Goal: Task Accomplishment & Management: Complete application form

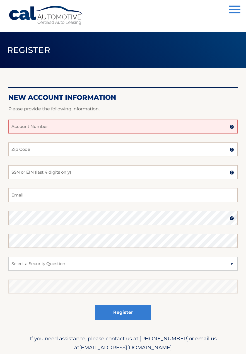
click at [65, 133] on input "Account Number" at bounding box center [122, 126] width 229 height 14
click at [59, 121] on input "Account Number" at bounding box center [122, 126] width 229 height 14
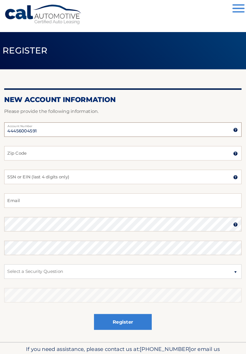
type input "44456004591"
click at [47, 151] on input "Zip Code" at bounding box center [122, 149] width 229 height 14
type input "07083"
click at [64, 173] on input "SSN or EIN (last 4 digits only)" at bounding box center [122, 172] width 229 height 14
type input "6058"
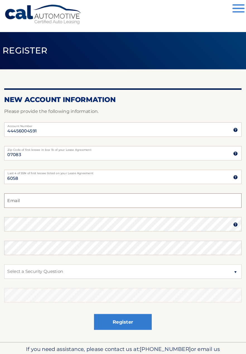
click at [42, 194] on input "Email" at bounding box center [122, 195] width 229 height 14
click at [29, 195] on input "Kathleseen" at bounding box center [122, 195] width 229 height 14
click at [35, 194] on input "Kathleen" at bounding box center [122, 195] width 229 height 14
type input "KathleenD124@aol.com"
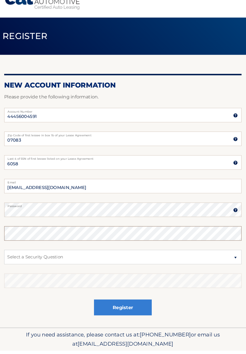
scroll to position [3, 0]
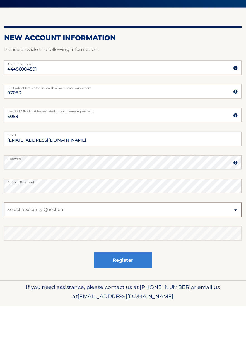
click at [59, 259] on select "Select a Security Question What was the name of your elementary school? What is…" at bounding box center [122, 261] width 229 height 14
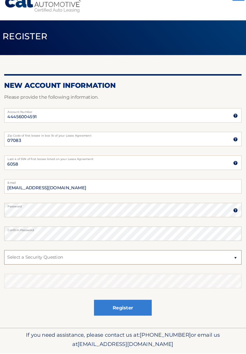
select select "1"
click at [52, 260] on select "Select a Security Question What was the name of your elementary school? What is…" at bounding box center [122, 261] width 229 height 14
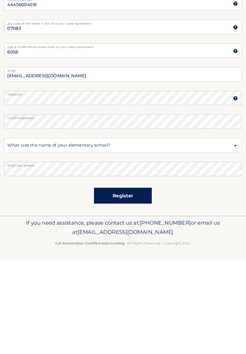
click at [124, 293] on button "Register" at bounding box center [123, 292] width 56 height 15
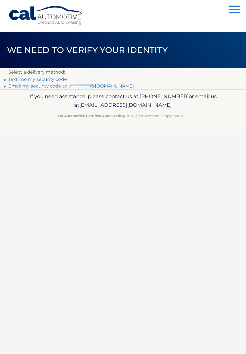
click at [33, 79] on link "Text me my security code" at bounding box center [37, 79] width 58 height 5
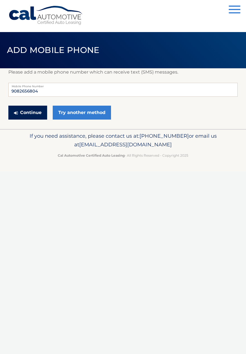
click at [38, 119] on button "Continue" at bounding box center [27, 113] width 39 height 14
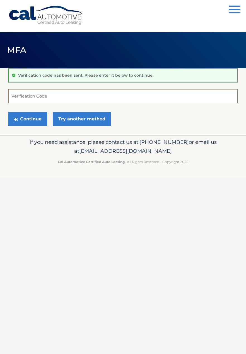
click at [50, 94] on input "Verification Code" at bounding box center [122, 96] width 229 height 14
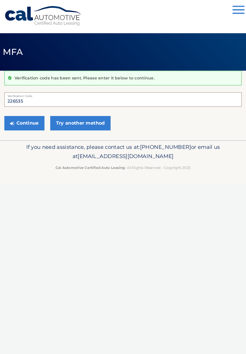
type input "226535"
click at [28, 118] on button "Continue" at bounding box center [27, 119] width 39 height 14
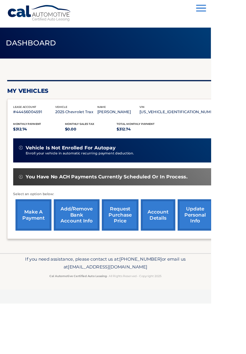
click at [41, 269] on link "make a payment" at bounding box center [39, 250] width 42 height 36
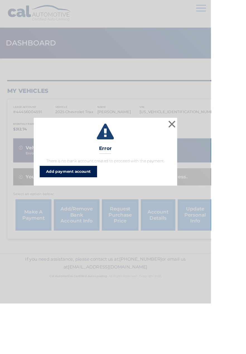
click at [88, 199] on link "Add payment account" at bounding box center [79, 199] width 67 height 13
